Goal: Check status: Check status

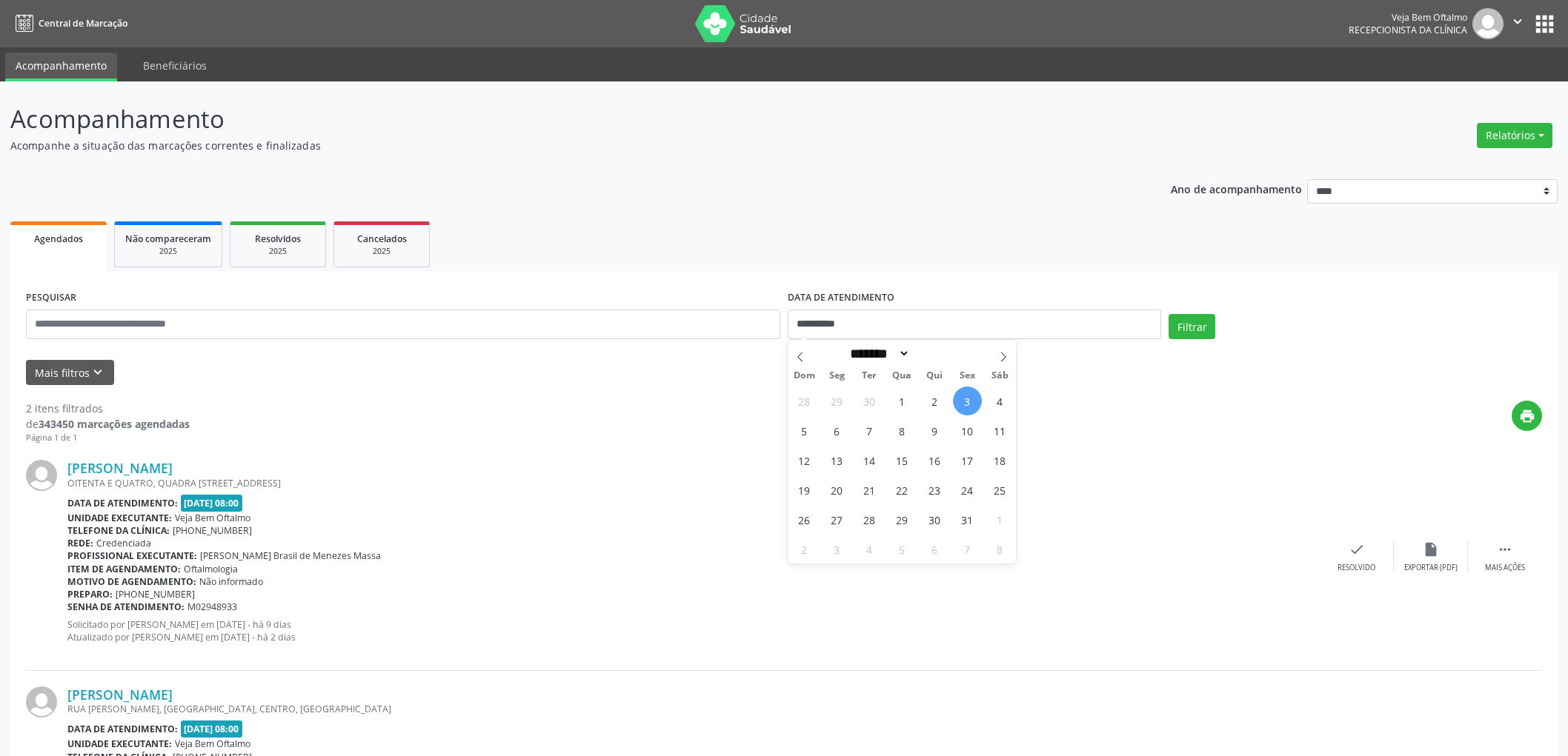
select select "*"
click at [837, 429] on span "6" at bounding box center [837, 430] width 29 height 29
type input "**********"
click at [837, 429] on span "6" at bounding box center [837, 430] width 29 height 29
click at [1182, 328] on button "Filtrar" at bounding box center [1191, 327] width 47 height 25
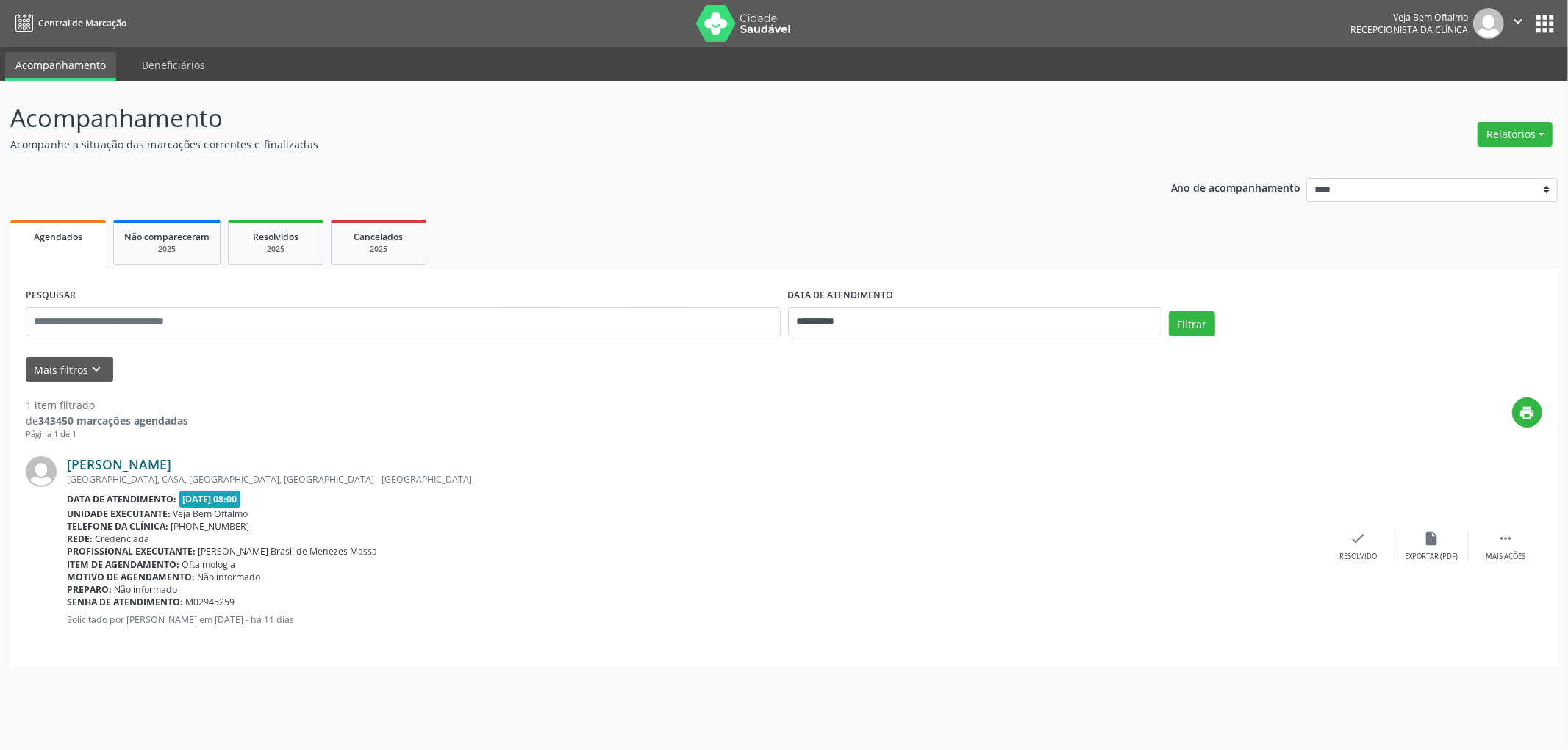
click at [124, 461] on link "[PERSON_NAME]" at bounding box center [119, 464] width 105 height 16
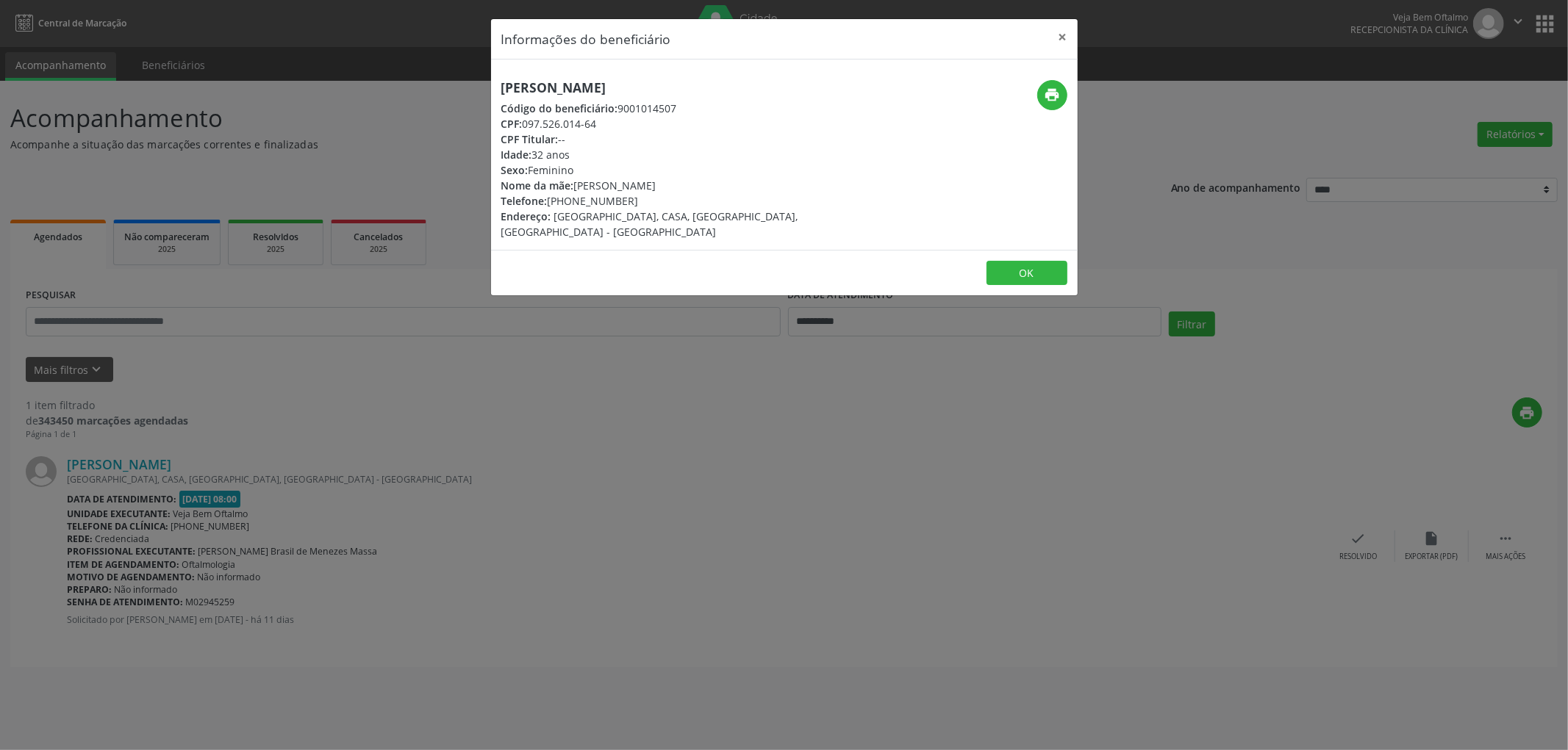
drag, startPoint x: 502, startPoint y: 88, endPoint x: 765, endPoint y: 81, distance: 263.1
click at [765, 81] on h5 "[PERSON_NAME]" at bounding box center [687, 87] width 371 height 15
copy h5 "[PERSON_NAME]"
drag, startPoint x: 571, startPoint y: 199, endPoint x: 626, endPoint y: 197, distance: 55.0
click at [626, 197] on div "Telefone: [PHONE_NUMBER]" at bounding box center [687, 201] width 371 height 15
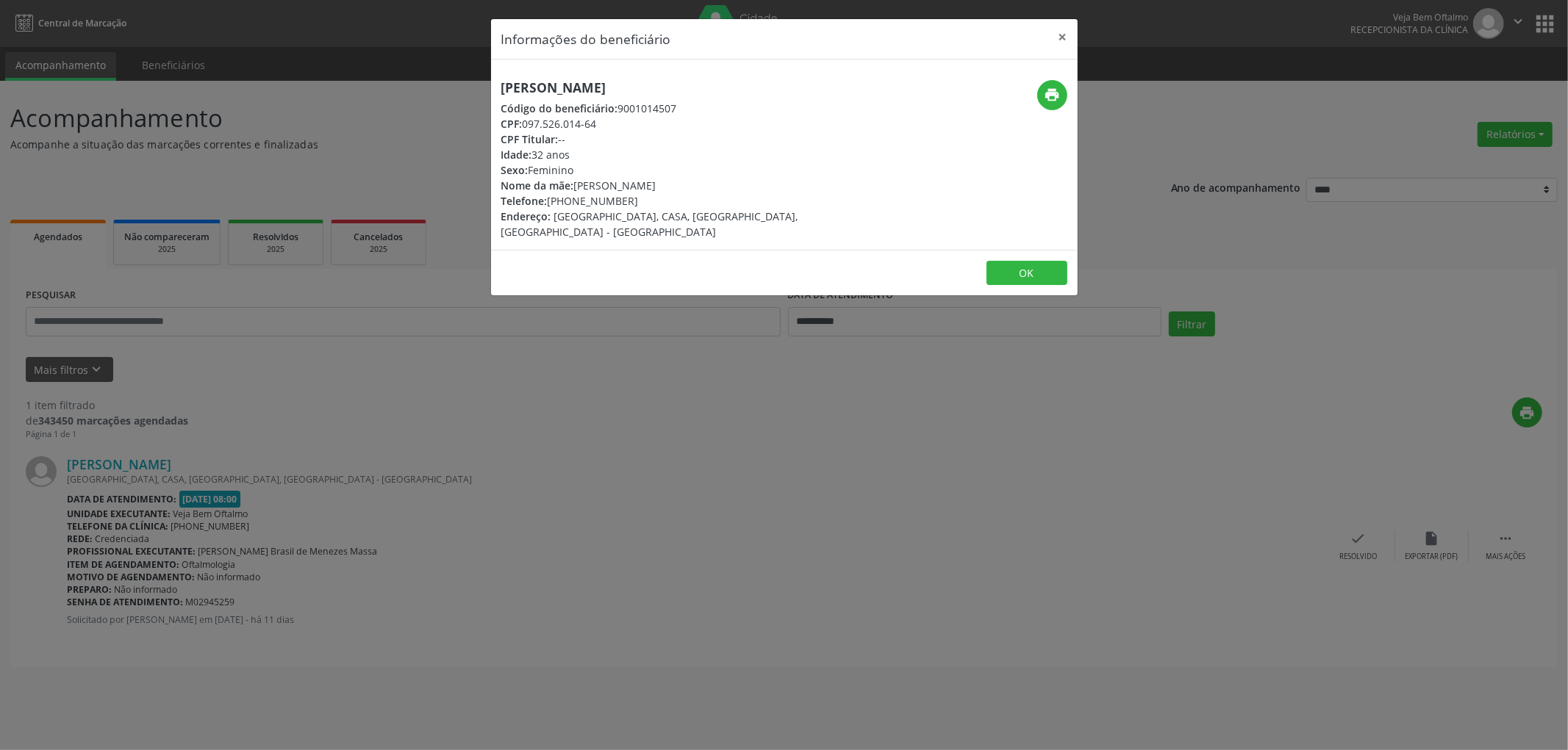
copy div "98657-0202"
click at [1016, 260] on button "OK" at bounding box center [1026, 273] width 81 height 25
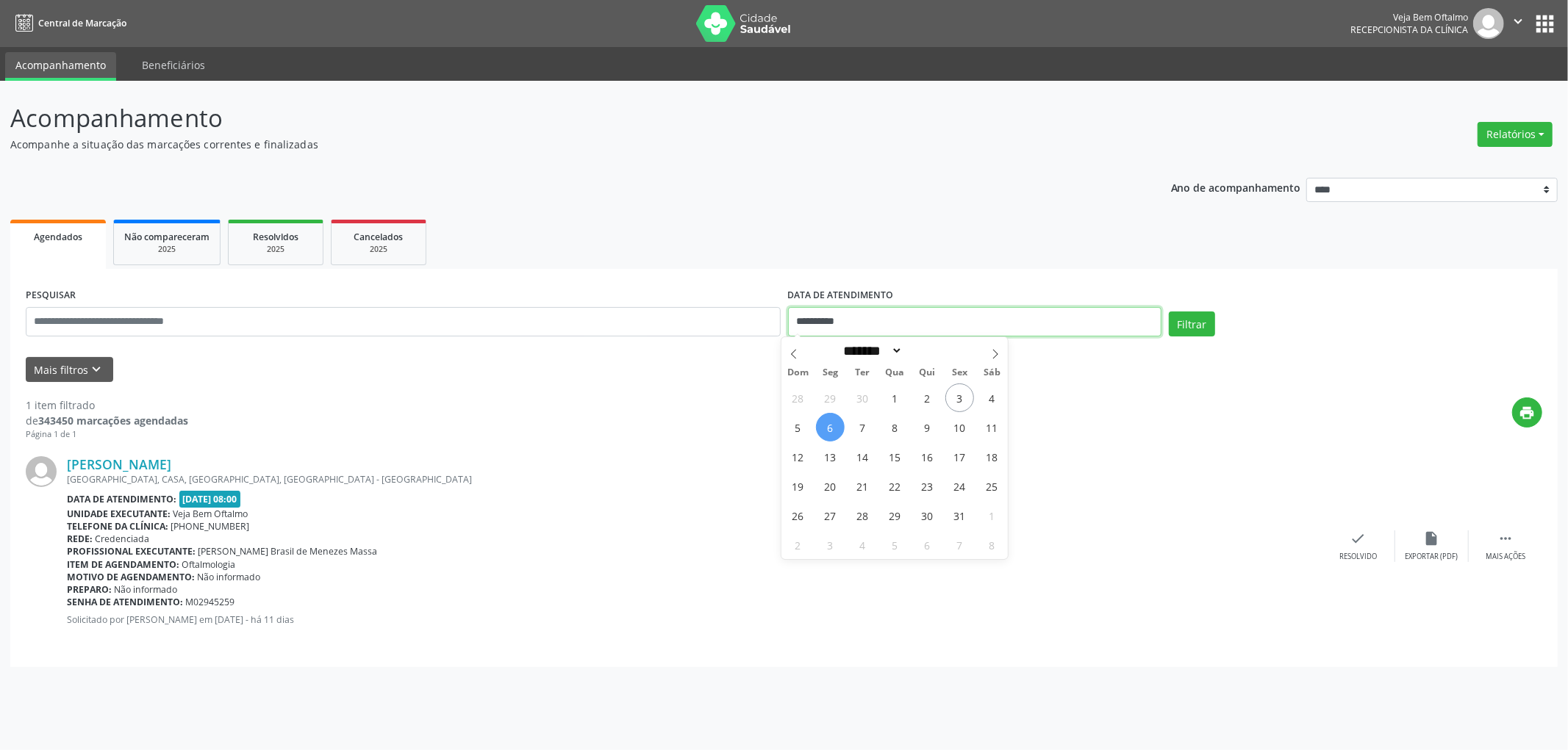
click at [842, 319] on input "**********" at bounding box center [975, 321] width 374 height 29
